Goal: Task Accomplishment & Management: Manage account settings

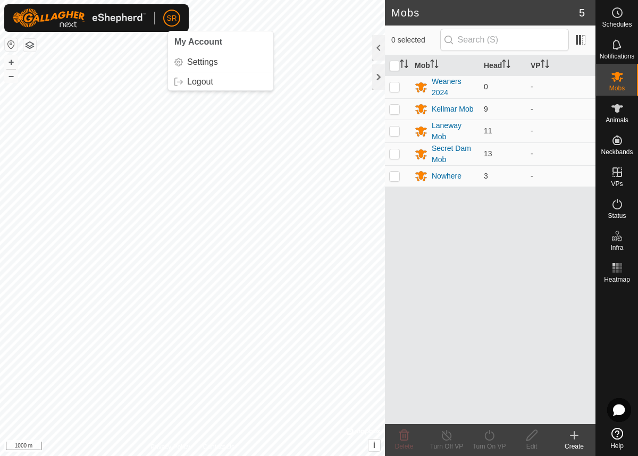
click at [175, 15] on span "SR" at bounding box center [171, 18] width 10 height 11
click at [192, 80] on link "Logout" at bounding box center [220, 81] width 105 height 17
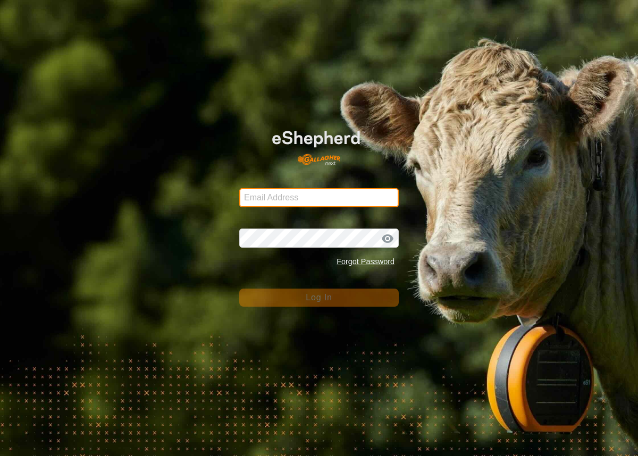
type input "[EMAIL_ADDRESS][DOMAIN_NAME]"
